Goal: Find specific page/section: Find specific page/section

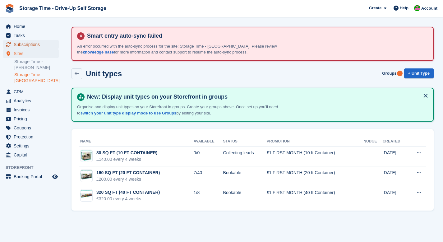
click at [29, 45] on span "Subscriptions" at bounding box center [32, 44] width 37 height 9
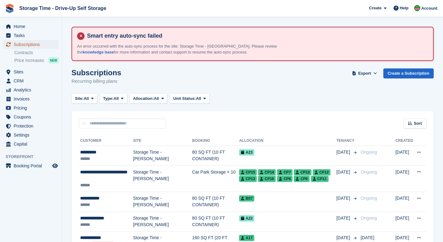
click at [36, 46] on span "Subscriptions" at bounding box center [32, 44] width 37 height 9
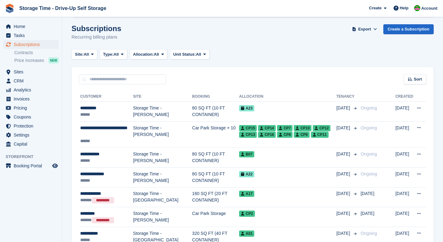
scroll to position [44, 0]
click at [26, 73] on span "Sites" at bounding box center [32, 71] width 37 height 9
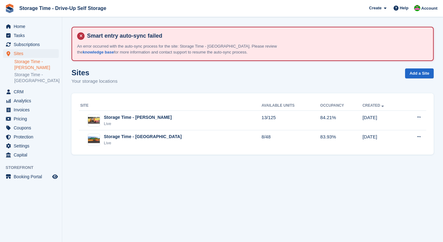
click at [32, 65] on link "Storage Time - [PERSON_NAME]" at bounding box center [36, 65] width 44 height 12
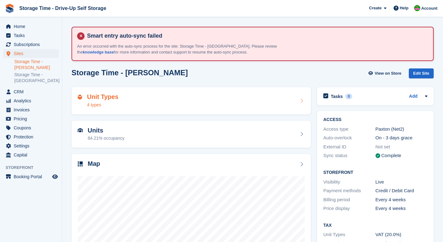
click at [187, 104] on div "Unit Types 4 types" at bounding box center [191, 100] width 227 height 15
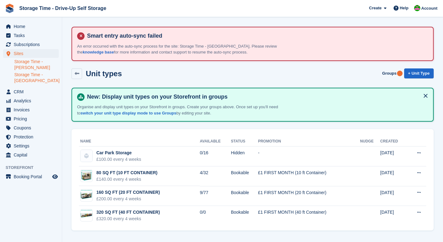
click at [31, 76] on link "Storage Time - [GEOGRAPHIC_DATA]" at bounding box center [36, 78] width 44 height 12
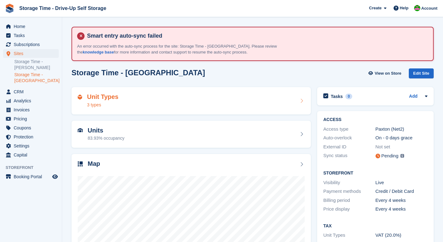
click at [166, 104] on div "Unit Types 3 types" at bounding box center [191, 100] width 227 height 15
